Goal: Task Accomplishment & Management: Use online tool/utility

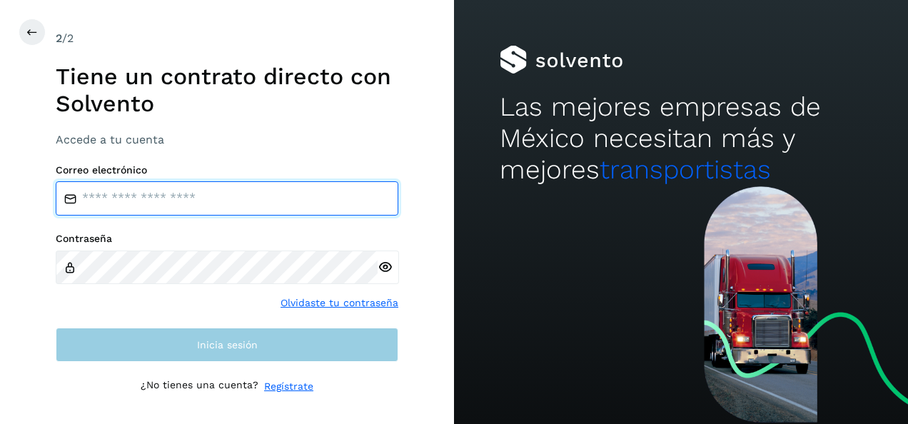
type input "**********"
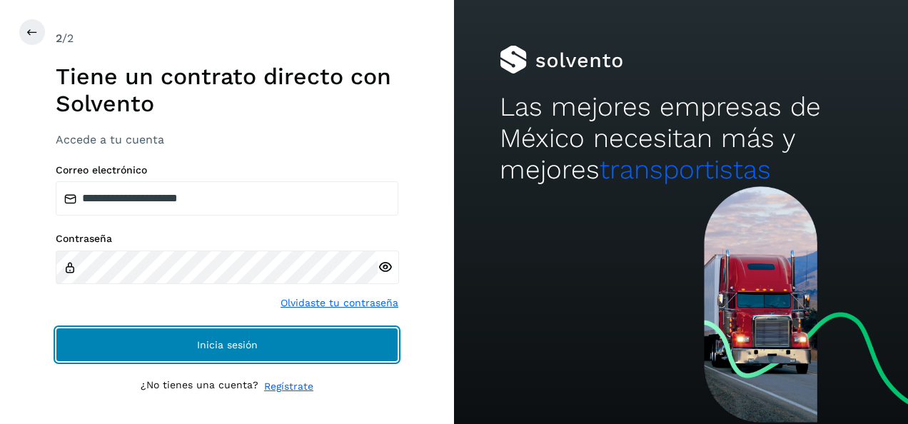
click at [230, 348] on span "Inicia sesión" at bounding box center [227, 345] width 61 height 10
click at [300, 340] on button "Inicia sesión" at bounding box center [227, 345] width 343 height 34
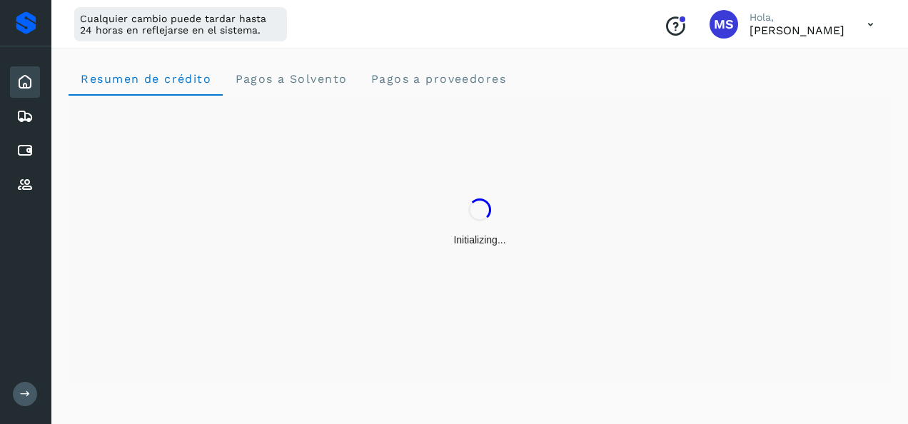
click at [246, 24] on div "Cualquier cambio puede tardar hasta 24 horas en reflejarse en el sistema." at bounding box center [180, 24] width 213 height 34
click at [236, 27] on div "Cualquier cambio puede tardar hasta 24 horas en reflejarse en el sistema." at bounding box center [180, 24] width 213 height 34
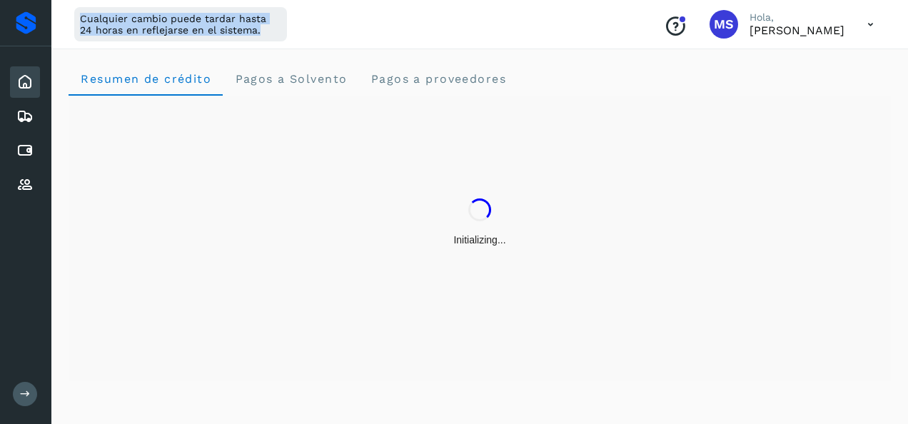
click at [236, 27] on div "Cualquier cambio puede tardar hasta 24 horas en reflejarse en el sistema." at bounding box center [180, 24] width 213 height 34
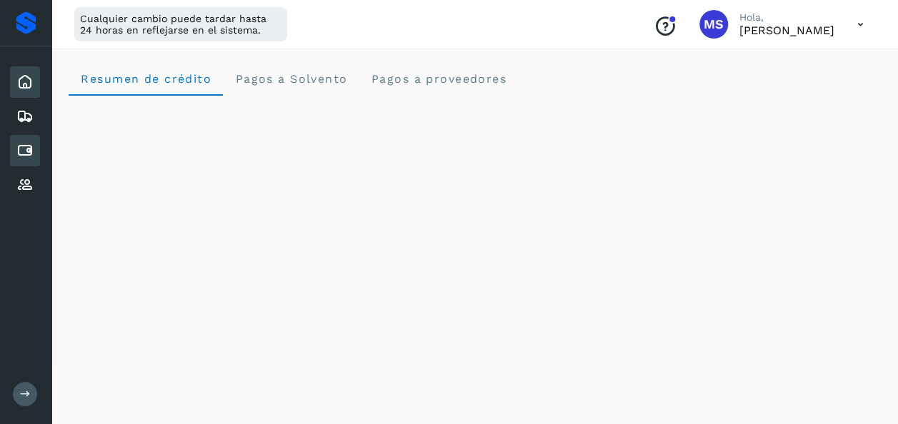
click at [23, 154] on icon at bounding box center [24, 150] width 17 height 17
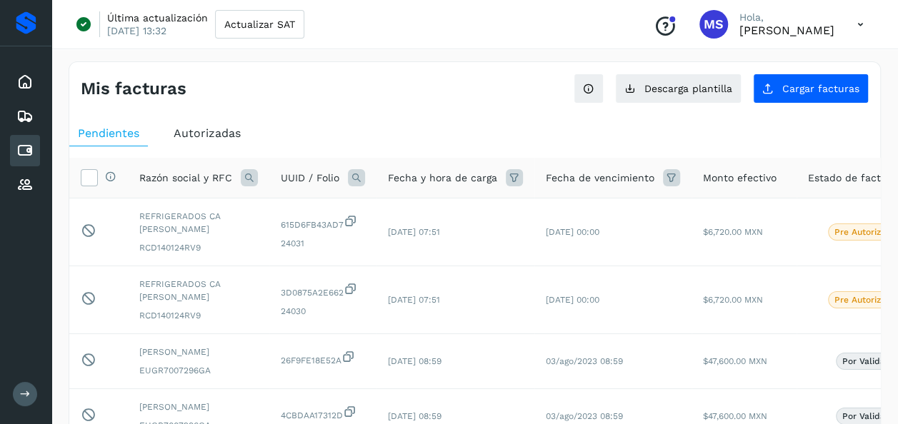
click at [216, 137] on span "Autorizadas" at bounding box center [207, 133] width 67 height 14
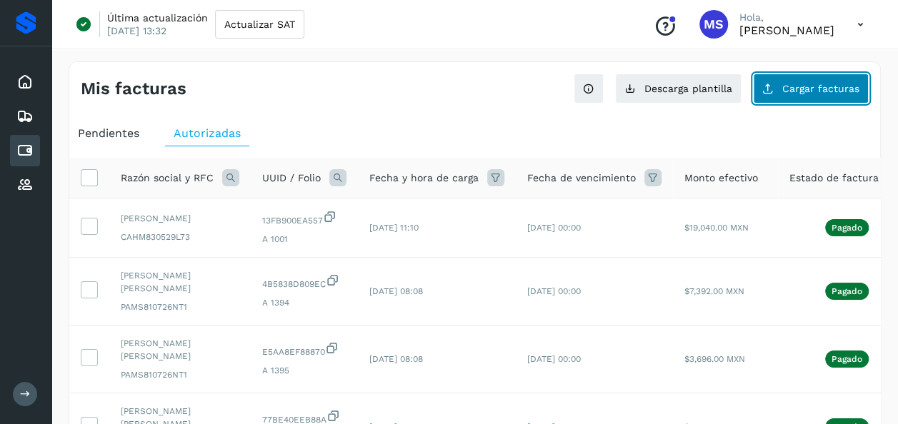
click at [786, 91] on span "Cargar facturas" at bounding box center [820, 89] width 77 height 10
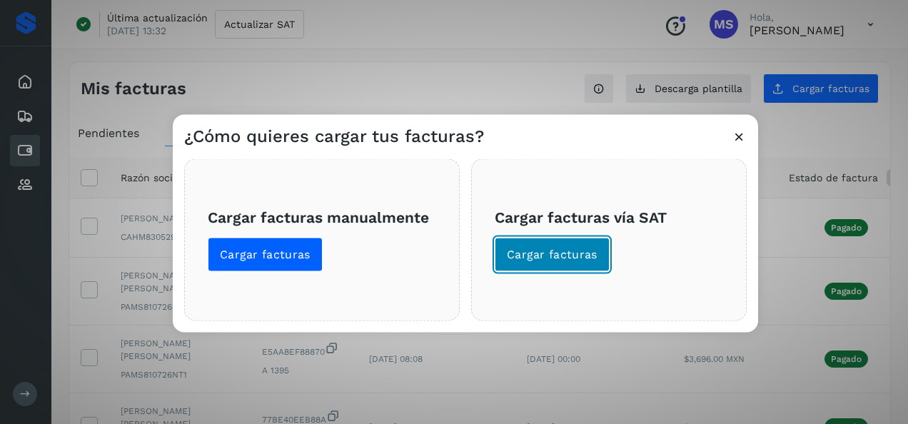
click at [577, 251] on span "Cargar facturas" at bounding box center [552, 255] width 91 height 16
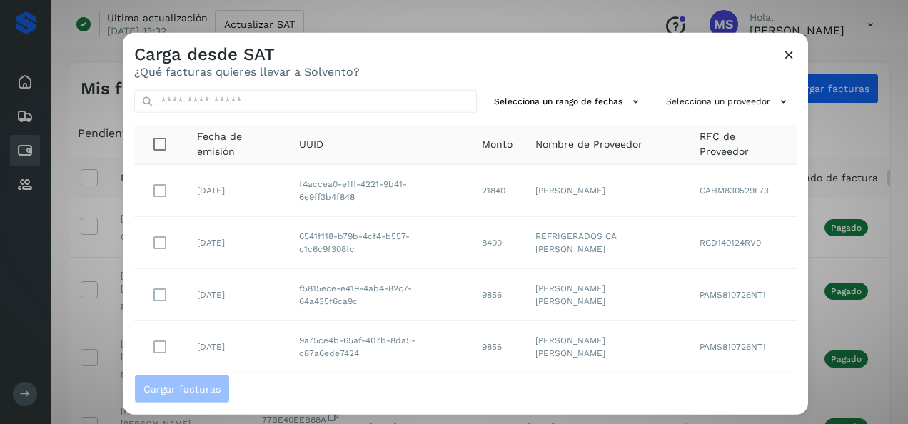
click at [678, 224] on td "REFRIGERADOS CA [PERSON_NAME]" at bounding box center [606, 243] width 164 height 52
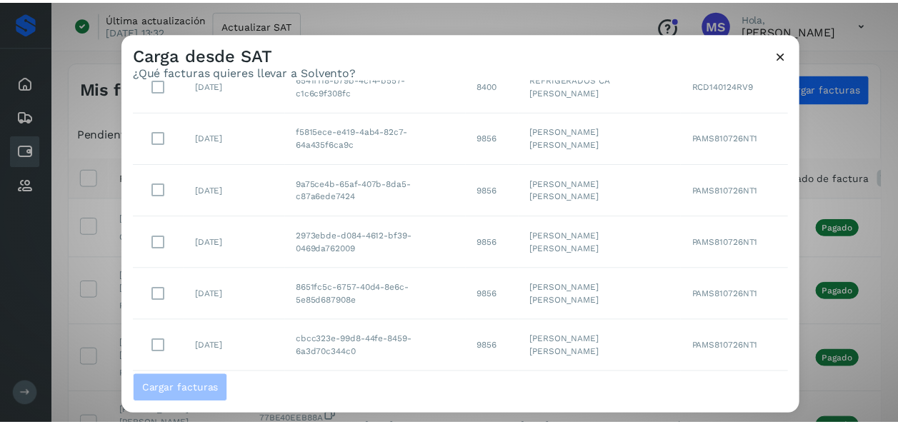
scroll to position [151, 0]
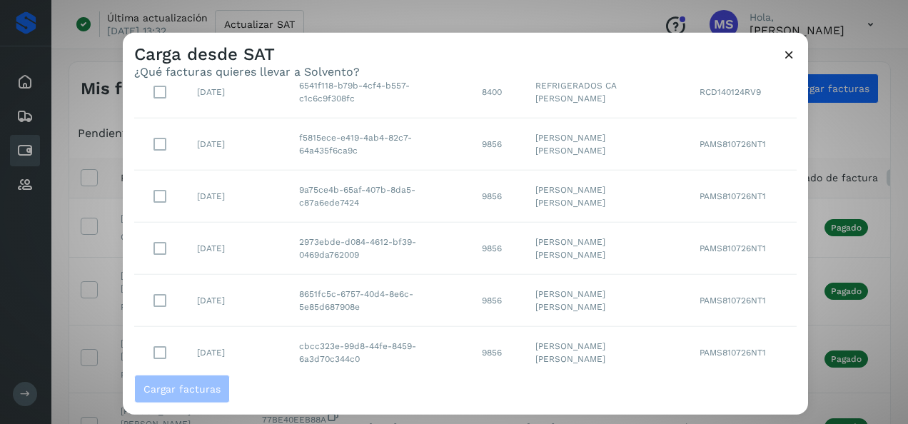
click at [807, 39] on div "Carga desde SAT ¿Qué facturas quieres llevar a Solvento?" at bounding box center [466, 56] width 686 height 46
click at [787, 56] on icon at bounding box center [789, 54] width 15 height 15
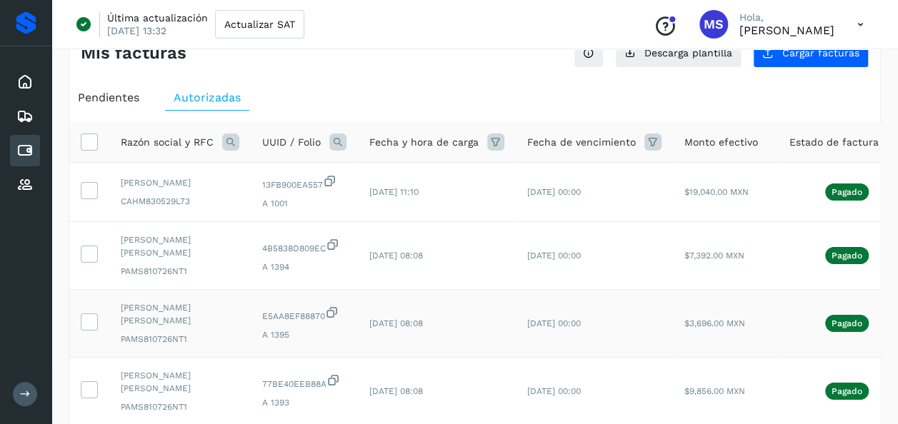
scroll to position [0, 0]
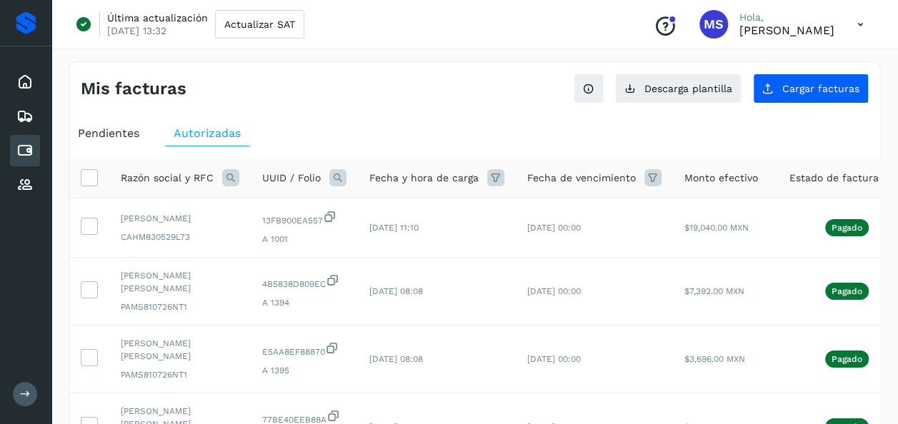
click at [117, 129] on span "Pendientes" at bounding box center [108, 133] width 61 height 14
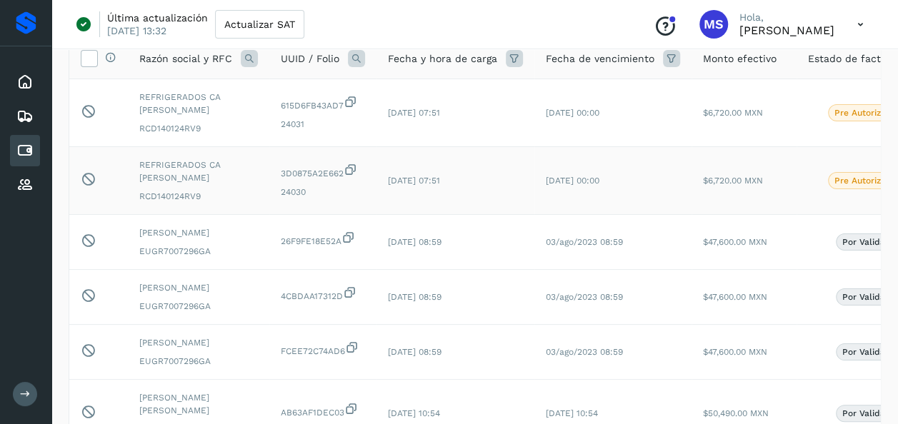
scroll to position [120, 0]
click at [706, 172] on td "$6,720.00 MXN" at bounding box center [743, 180] width 105 height 68
click at [691, 177] on td "$6,720.00 MXN" at bounding box center [743, 180] width 105 height 68
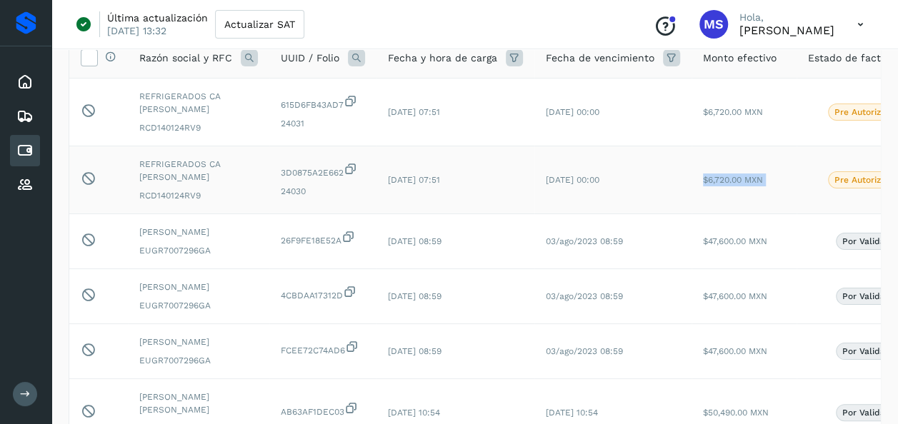
click at [691, 177] on td "$6,720.00 MXN" at bounding box center [743, 180] width 105 height 68
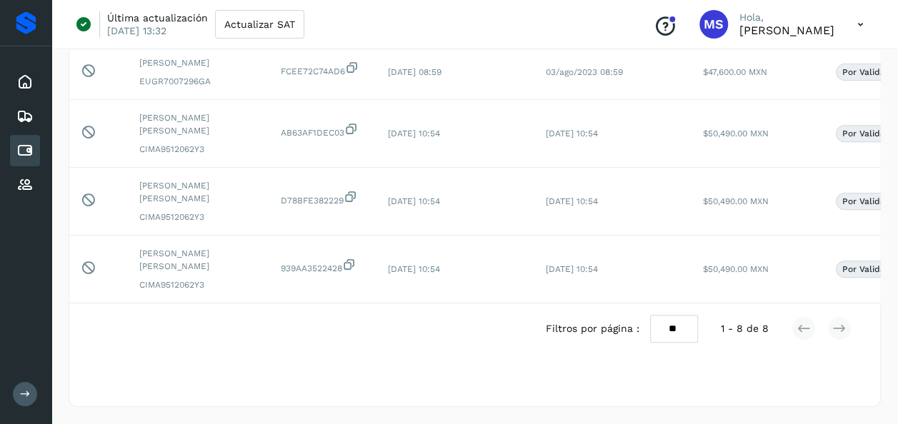
scroll to position [0, 0]
